Goal: Task Accomplishment & Management: Manage account settings

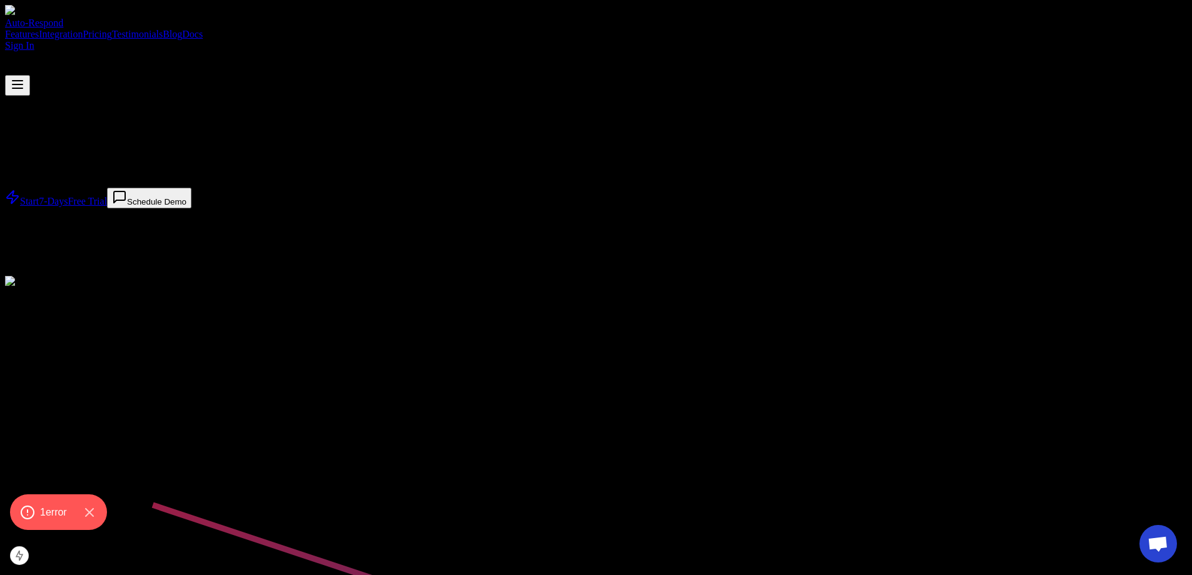
click at [650, 30] on div "Auto-Respond Features Integration Pricing Testimonials Blog Docs Sign In" at bounding box center [596, 50] width 1182 height 91
click at [182, 29] on link "Blog" at bounding box center [172, 34] width 19 height 11
click at [34, 40] on link "Sign In" at bounding box center [19, 45] width 29 height 11
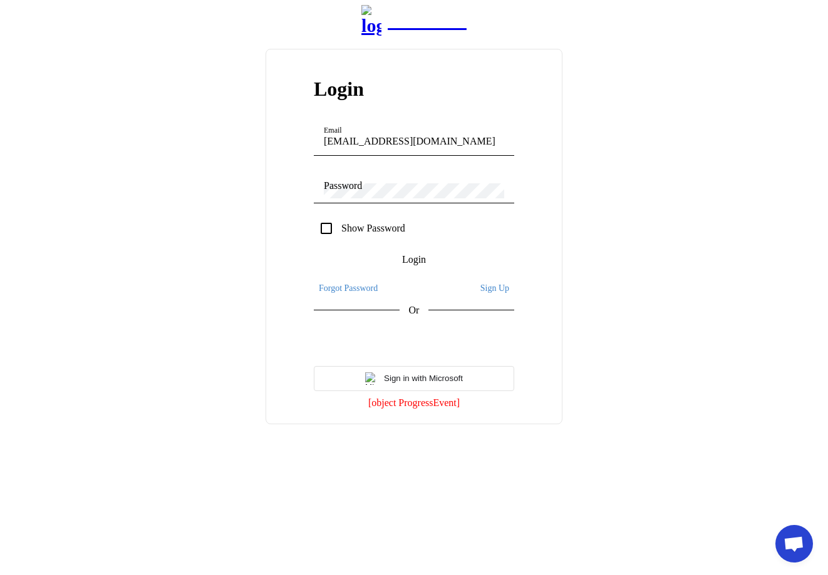
click at [659, 389] on app-main-login "NZ Leads Login Email demo@user.com Password Show Password Login Forgot Password…" at bounding box center [414, 214] width 818 height 419
click at [142, 320] on app-main-login "NZ Leads Login Email demo@user.com Password Show Password Login Forgot Password…" at bounding box center [414, 209] width 818 height 408
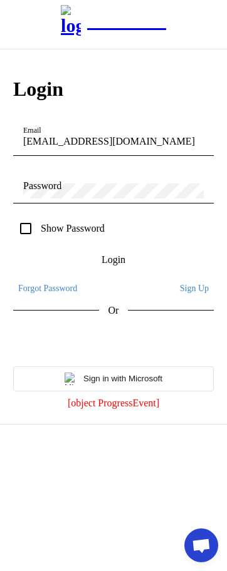
click at [91, 244] on app-main-login "NZ Leads Login Email [EMAIL_ADDRESS][DOMAIN_NAME] Password Show Password Login …" at bounding box center [113, 214] width 217 height 419
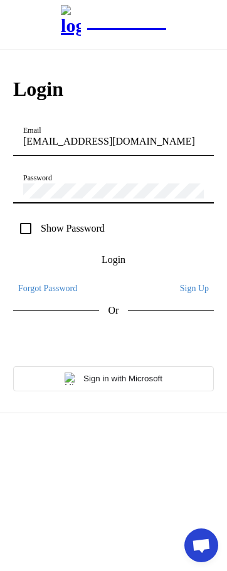
click at [155, 31] on div "NZ Leads" at bounding box center [126, 20] width 79 height 21
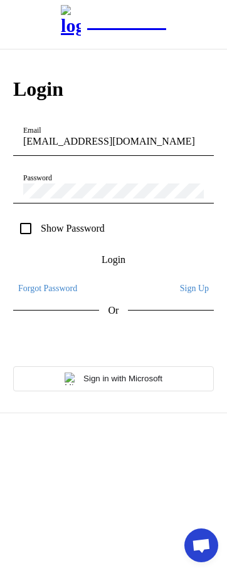
click at [147, 22] on div "NZ Leads Login Email [EMAIL_ADDRESS][DOMAIN_NAME] Password Show Password Login …" at bounding box center [113, 209] width 217 height 408
click at [108, 265] on span "Login" at bounding box center [113, 259] width 24 height 11
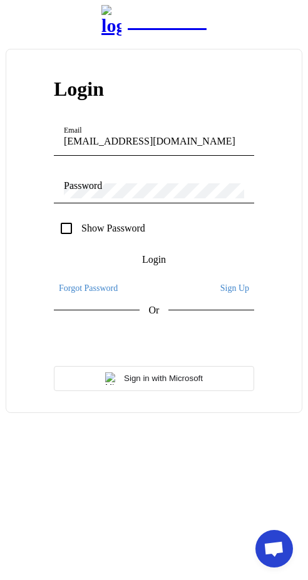
click at [239, 96] on app-main-login "NZ Leads Login Email [EMAIL_ADDRESS][DOMAIN_NAME] Password Show Password Login …" at bounding box center [154, 209] width 298 height 408
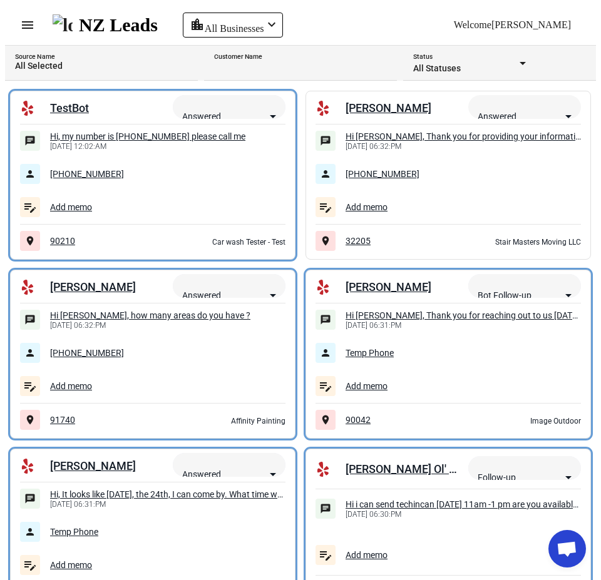
click at [501, 14] on mat-toolbar-row "menu NZ Leads location_city All Businesses chevron_left Welcome Miki" at bounding box center [300, 25] width 591 height 40
click at [491, 19] on span "Welcome" at bounding box center [473, 24] width 38 height 11
click at [541, 91] on span "Logout" at bounding box center [525, 87] width 118 height 11
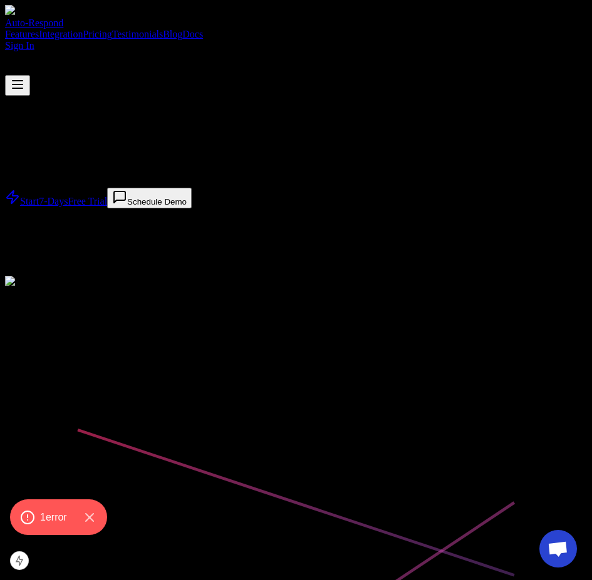
click at [34, 40] on link "Sign In" at bounding box center [19, 45] width 29 height 11
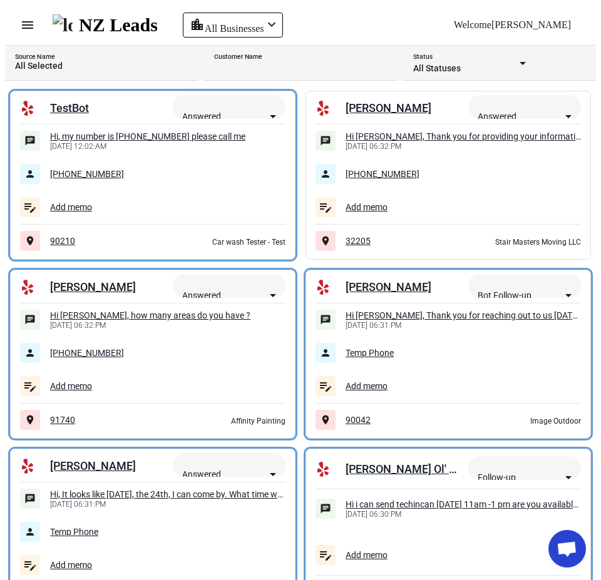
click at [27, 28] on span at bounding box center [28, 25] width 30 height 30
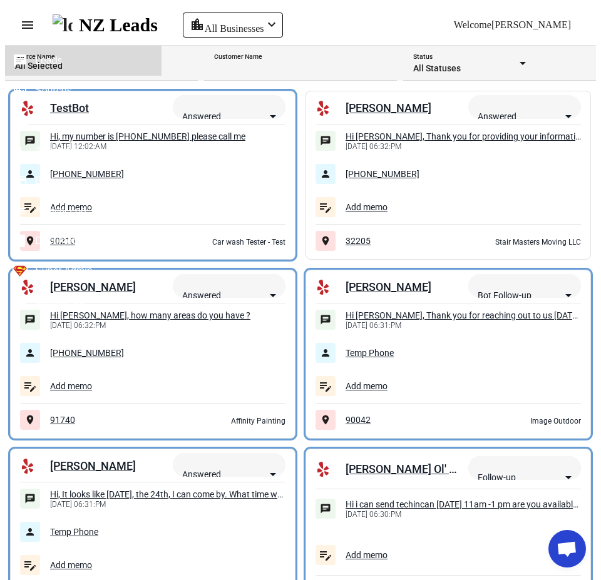
click at [45, 85] on span "Sources" at bounding box center [53, 90] width 37 height 11
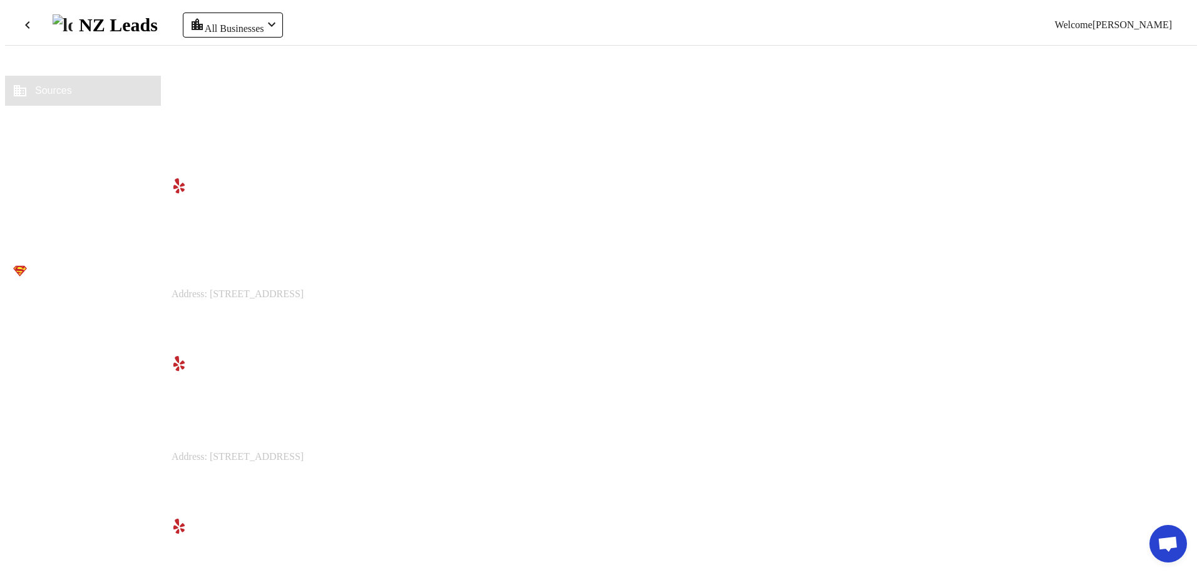
click at [600, 19] on span at bounding box center [1113, 25] width 147 height 30
click at [600, 59] on input "text" at bounding box center [1125, 53] width 113 height 11
type input "manov"
click at [600, 104] on mat-option "manovaofficial@gmail.com" at bounding box center [1125, 93] width 133 height 30
